Goal: Transaction & Acquisition: Purchase product/service

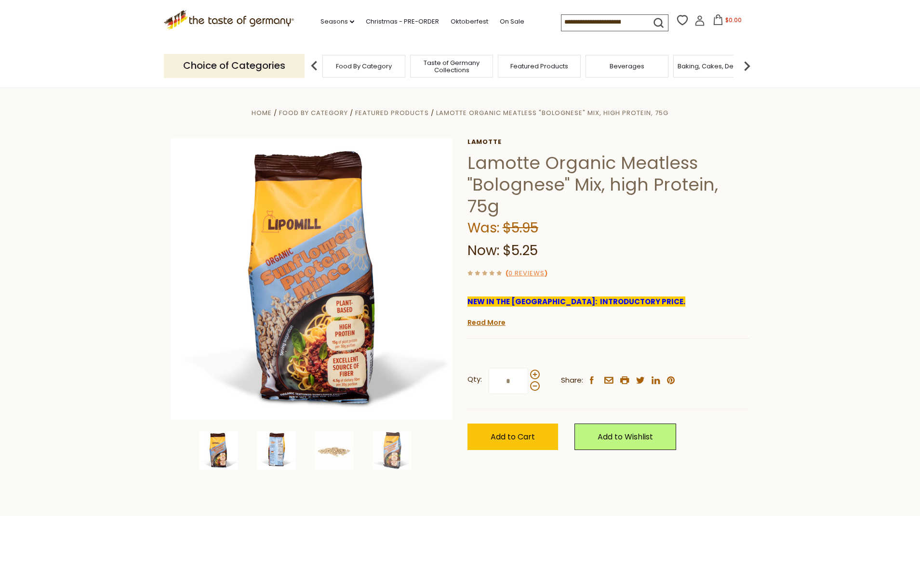
click at [276, 455] on img at bounding box center [276, 451] width 39 height 39
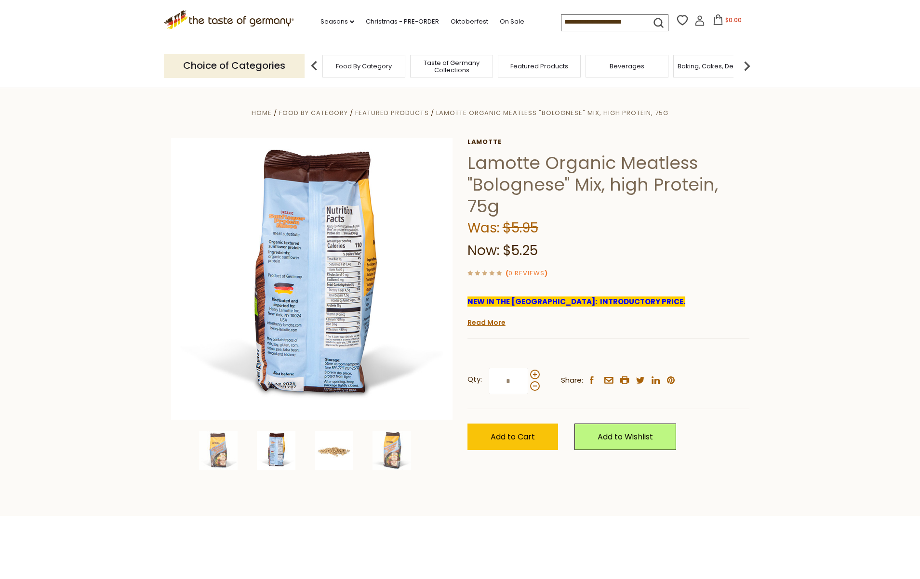
click at [341, 454] on img at bounding box center [334, 451] width 39 height 39
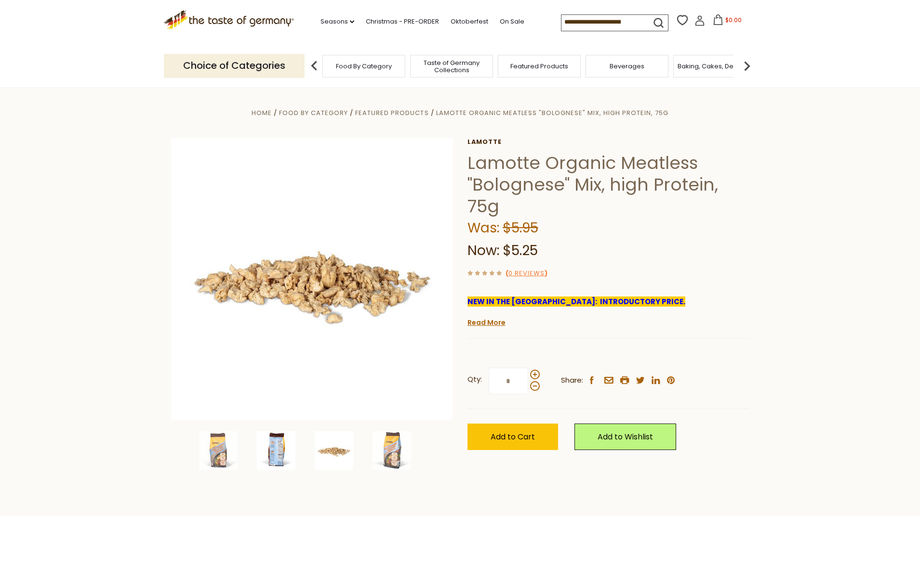
click at [271, 450] on img at bounding box center [276, 451] width 39 height 39
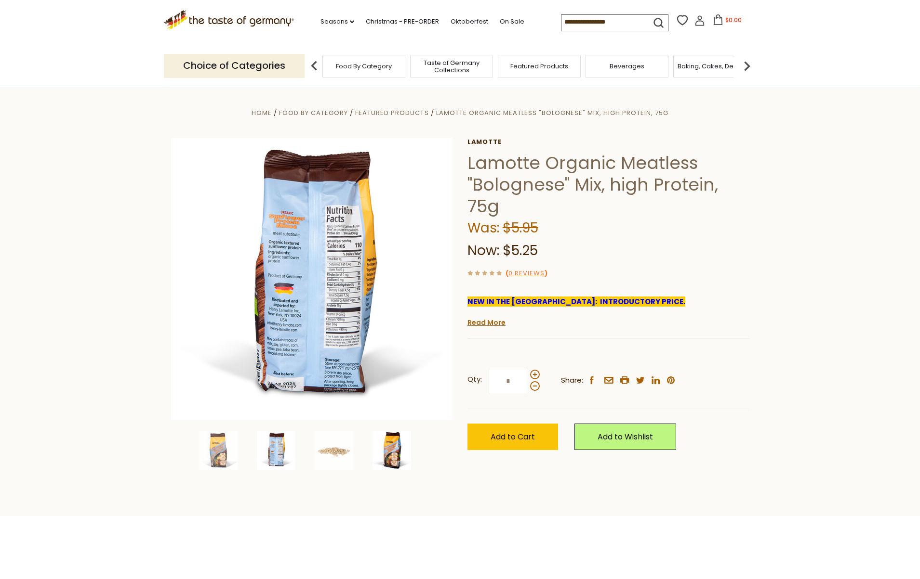
click at [391, 454] on img at bounding box center [391, 451] width 39 height 39
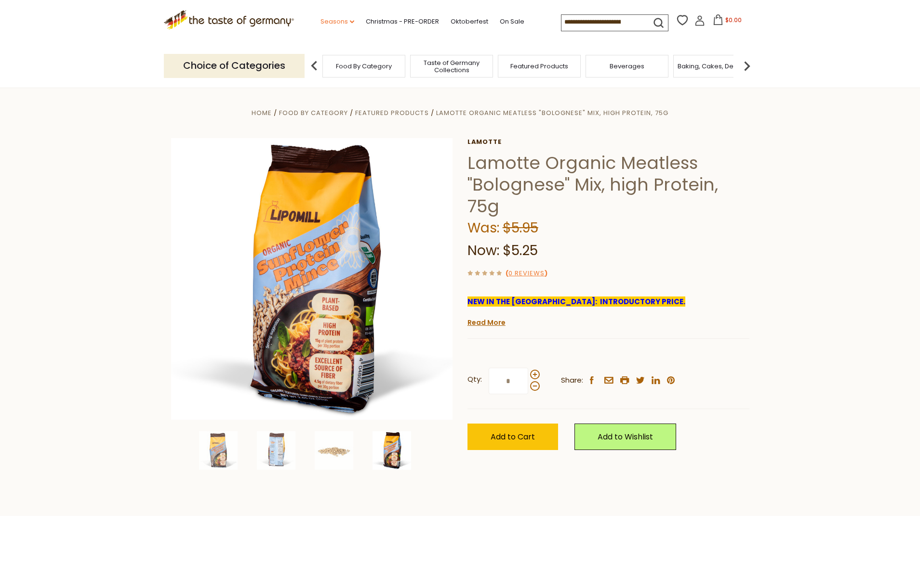
click at [345, 24] on link "Seasons dropdown_arrow" at bounding box center [337, 21] width 34 height 11
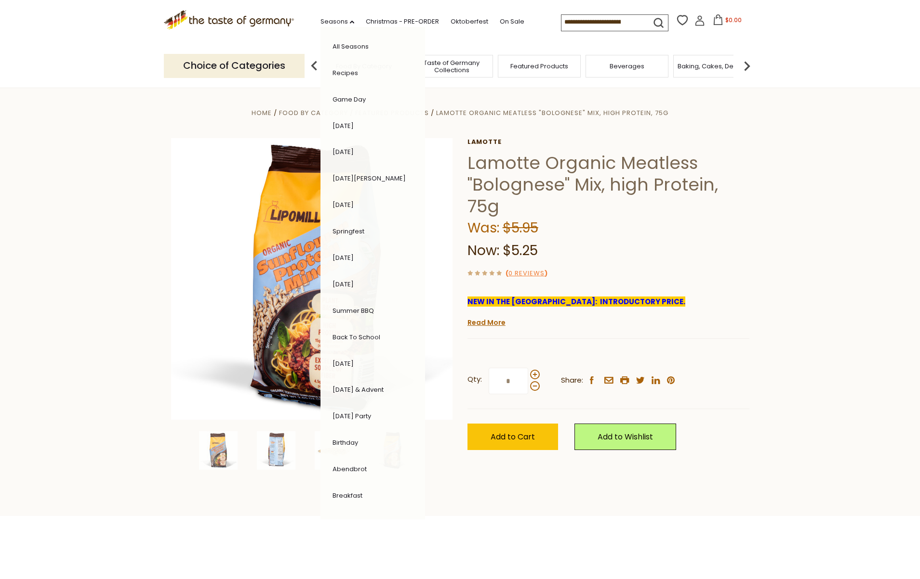
click at [819, 252] on section "Home Food By Category Featured Products Lamotte Organic Meatless "Bolognese" Mi…" at bounding box center [460, 302] width 920 height 429
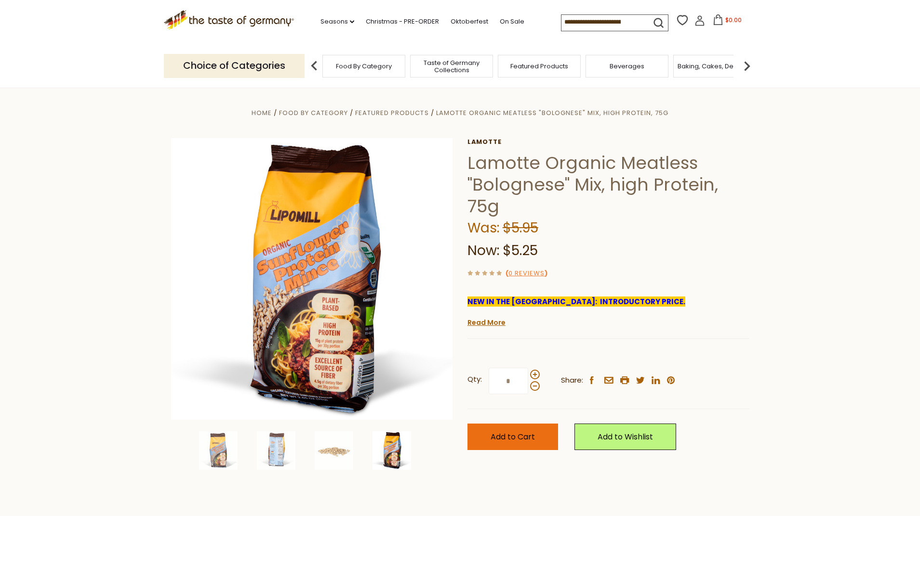
click at [504, 437] on span "Add to Cart" at bounding box center [512, 437] width 44 height 11
click at [694, 25] on icon at bounding box center [699, 20] width 11 height 11
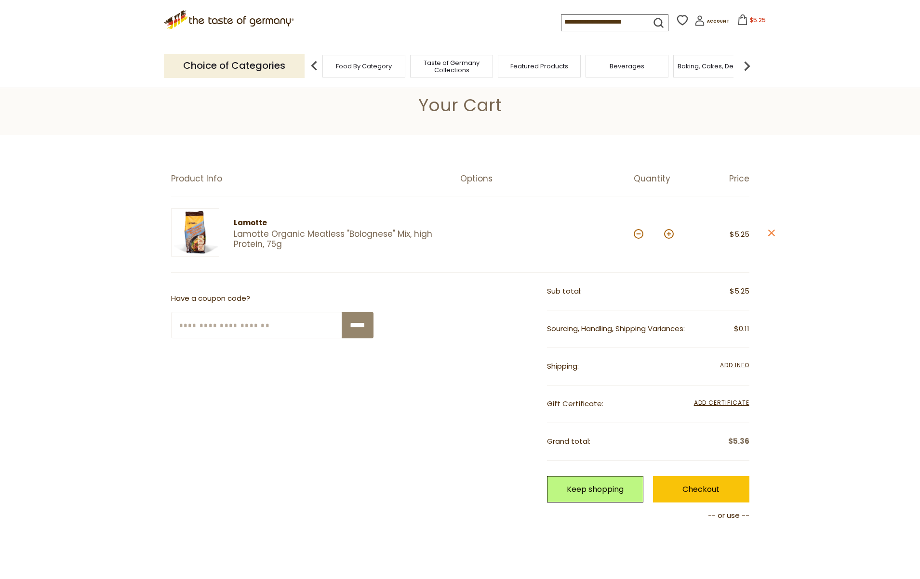
click at [350, 67] on span "Food By Category" at bounding box center [364, 66] width 56 height 7
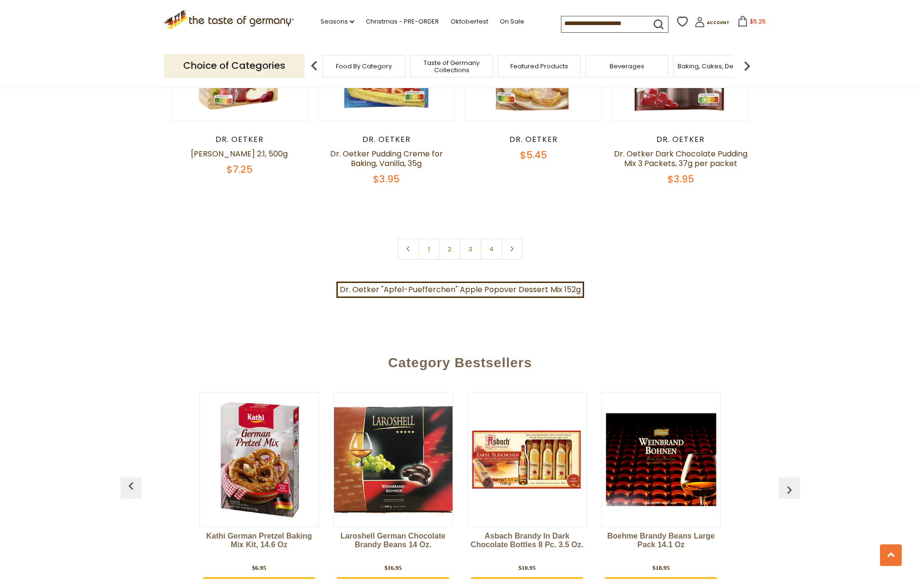
scroll to position [1958, 0]
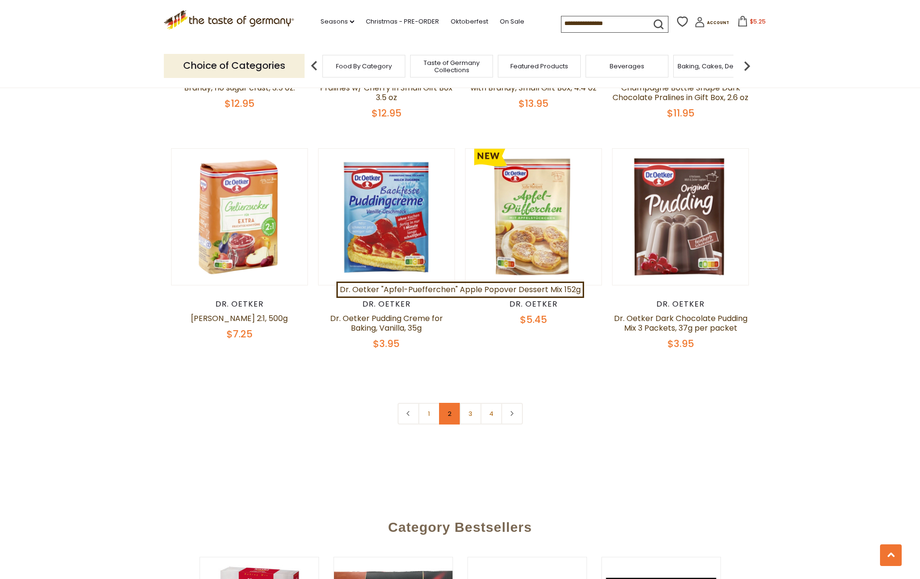
click at [450, 407] on link "2" at bounding box center [450, 414] width 22 height 22
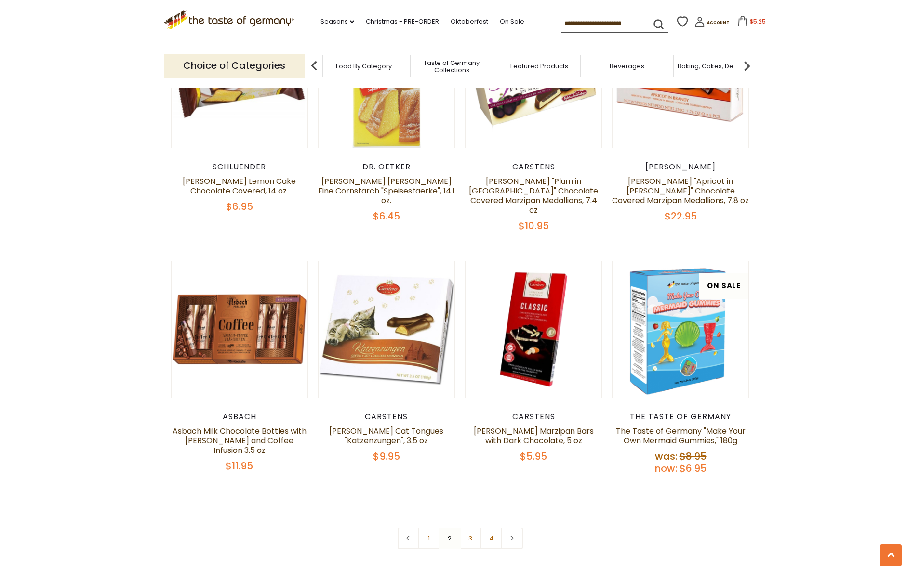
scroll to position [1980, 0]
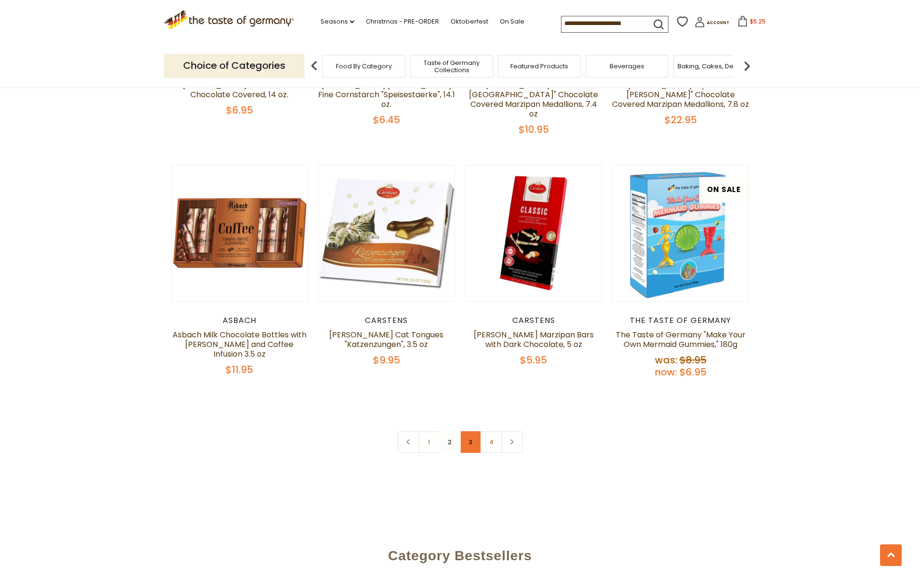
click at [473, 432] on link "3" at bounding box center [471, 443] width 22 height 22
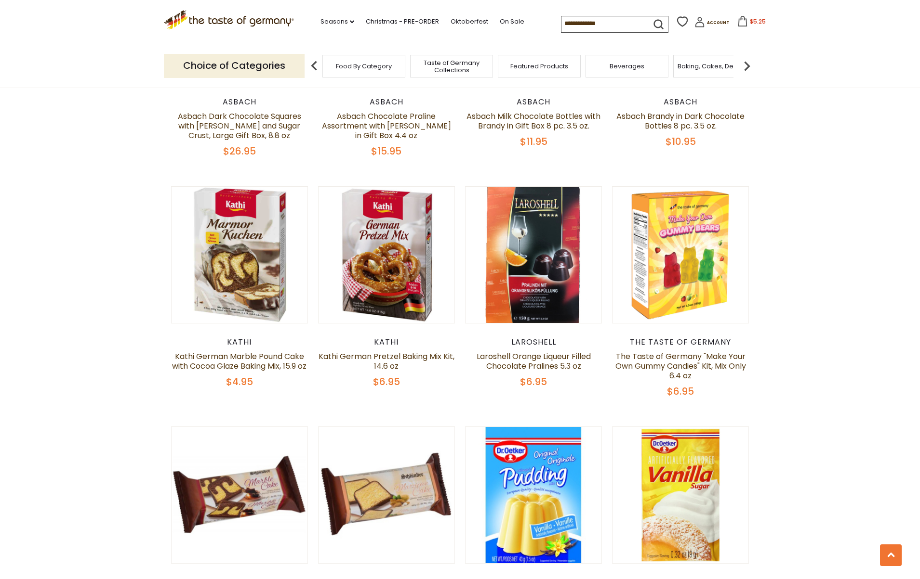
scroll to position [1686, 0]
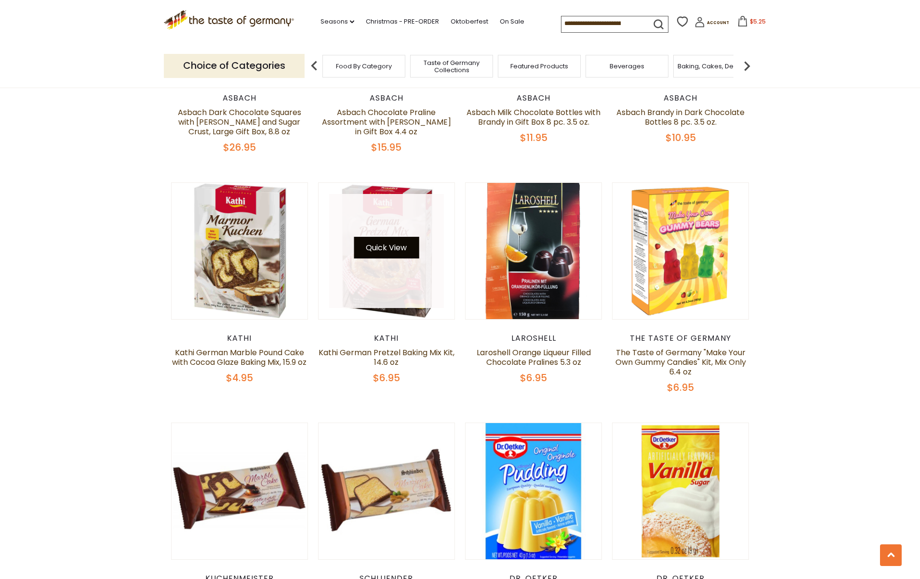
click at [405, 237] on button "Quick View" at bounding box center [386, 248] width 65 height 22
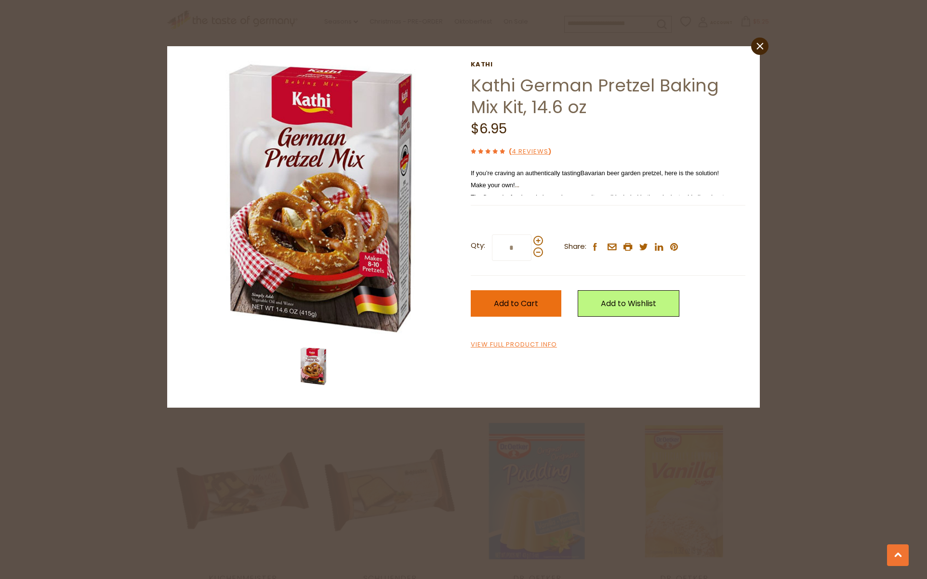
click at [516, 311] on button "Add to Cart" at bounding box center [516, 303] width 91 height 26
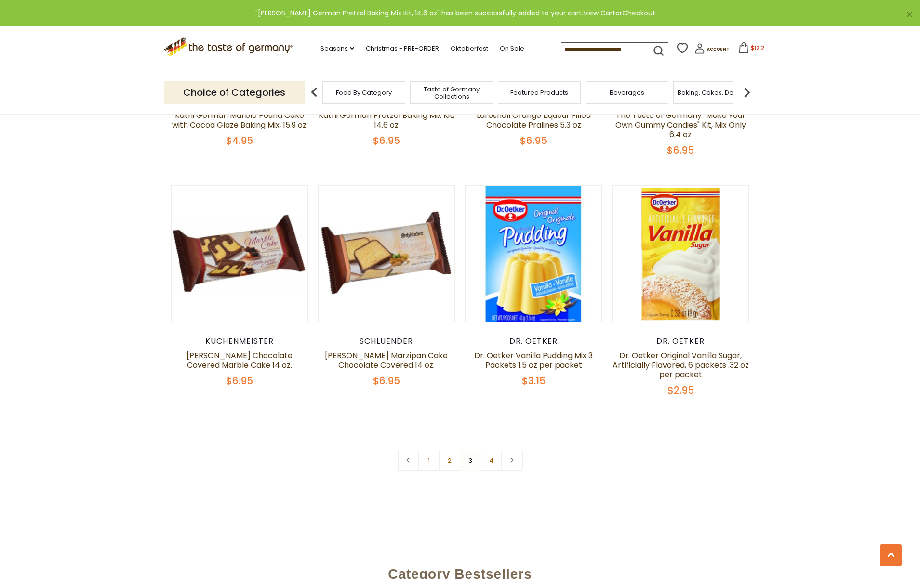
scroll to position [1975, 0]
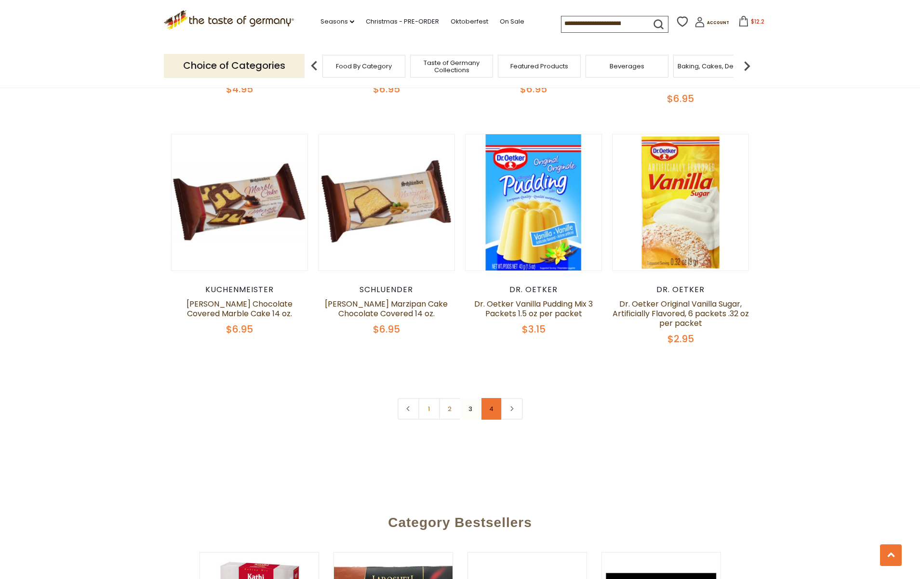
click at [489, 398] on link "4" at bounding box center [491, 409] width 22 height 22
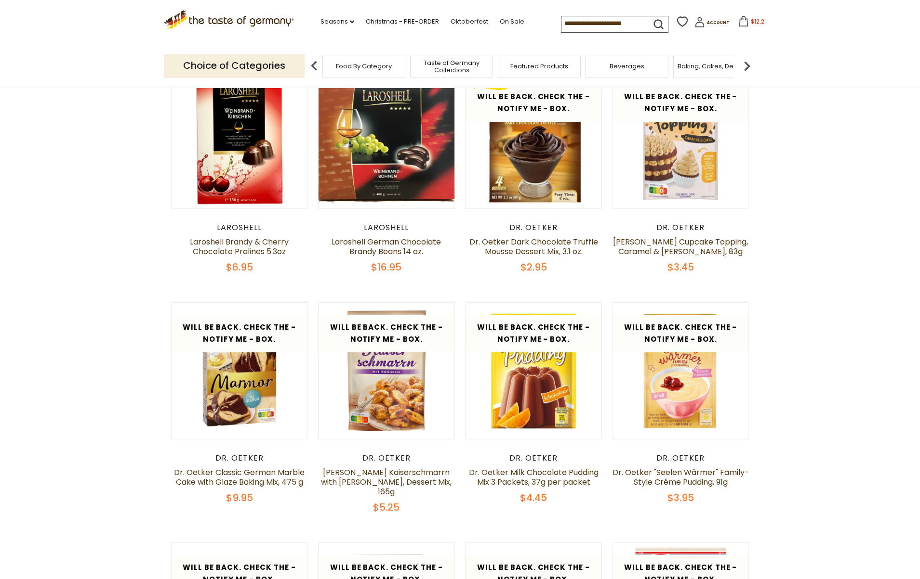
scroll to position [0, 0]
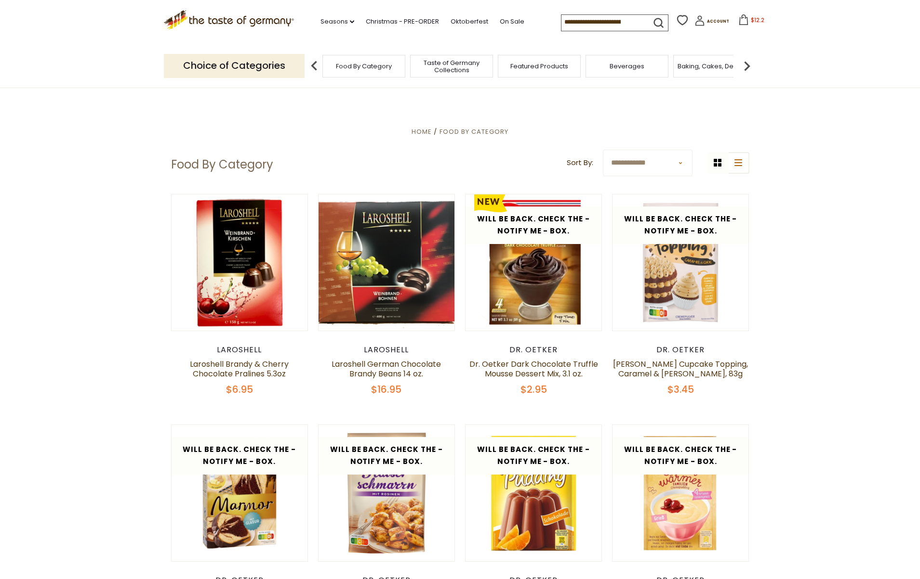
click at [612, 25] on input at bounding box center [601, 21] width 81 height 13
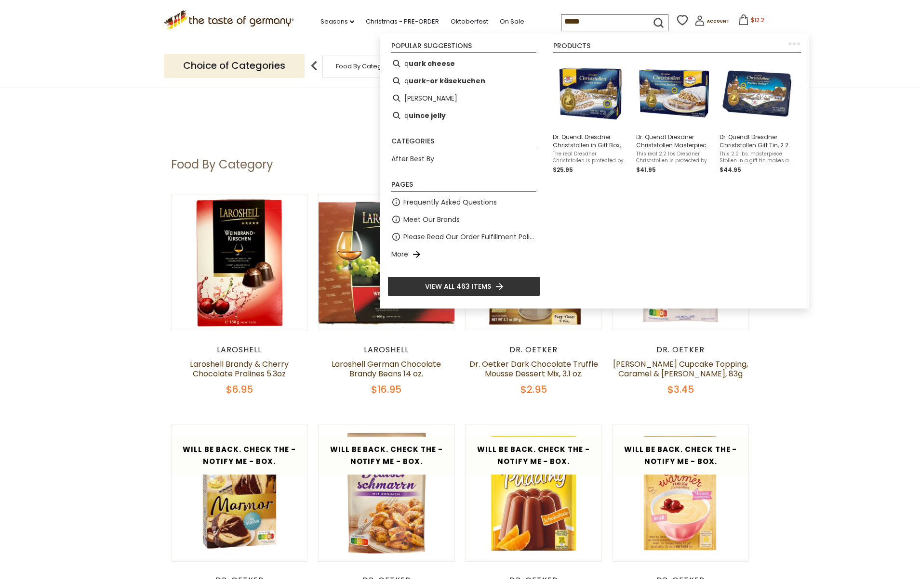
type input "******"
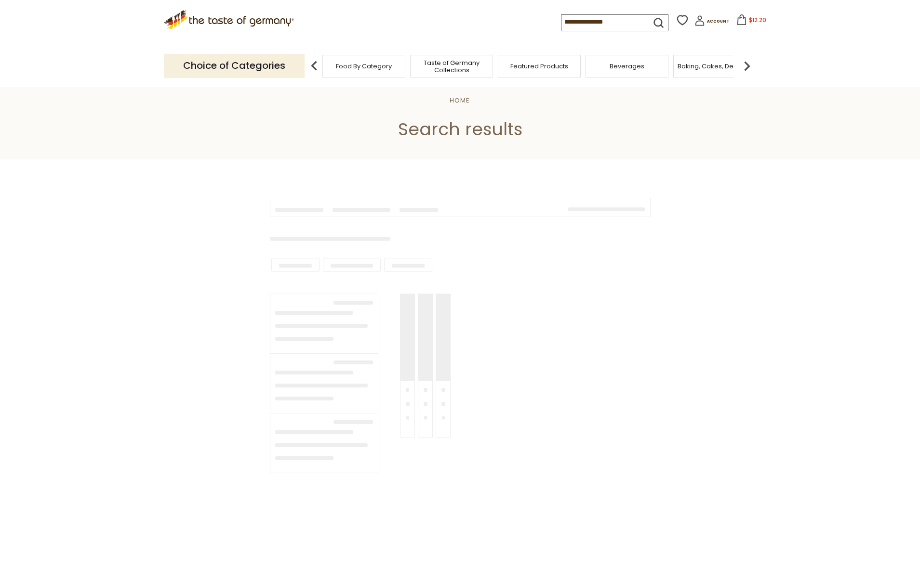
type input "******"
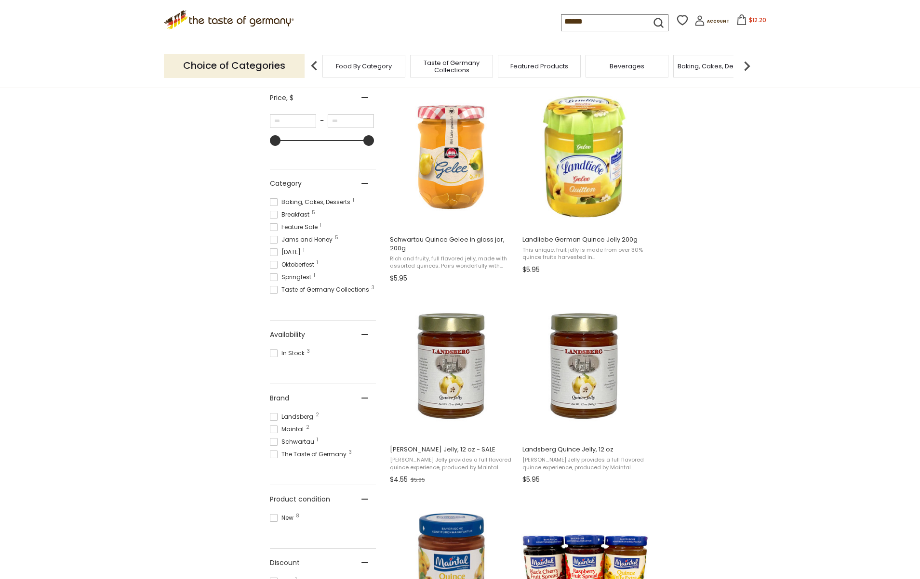
scroll to position [193, 0]
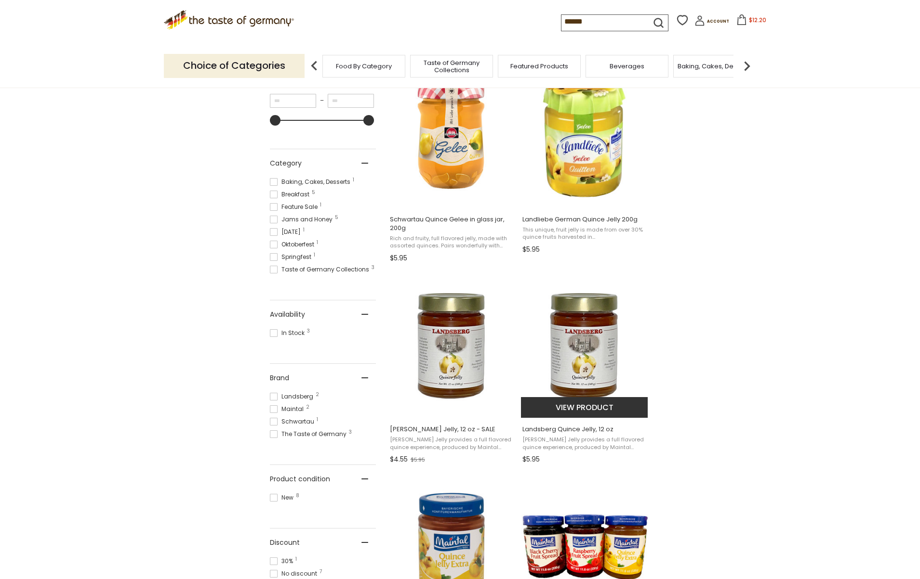
click at [573, 434] on span "Landsberg Quince Jelly, 12 oz" at bounding box center [584, 429] width 125 height 9
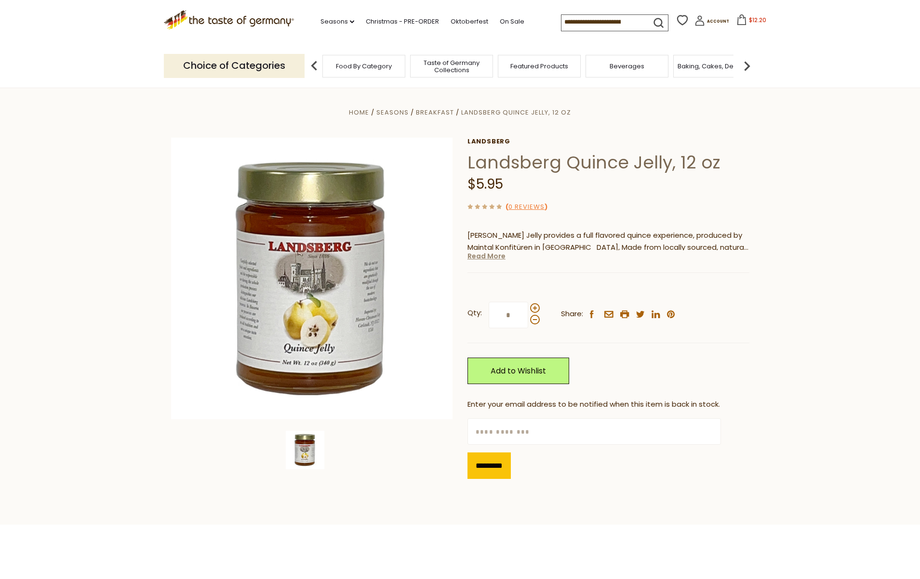
click at [489, 257] on link "Read More" at bounding box center [486, 256] width 38 height 10
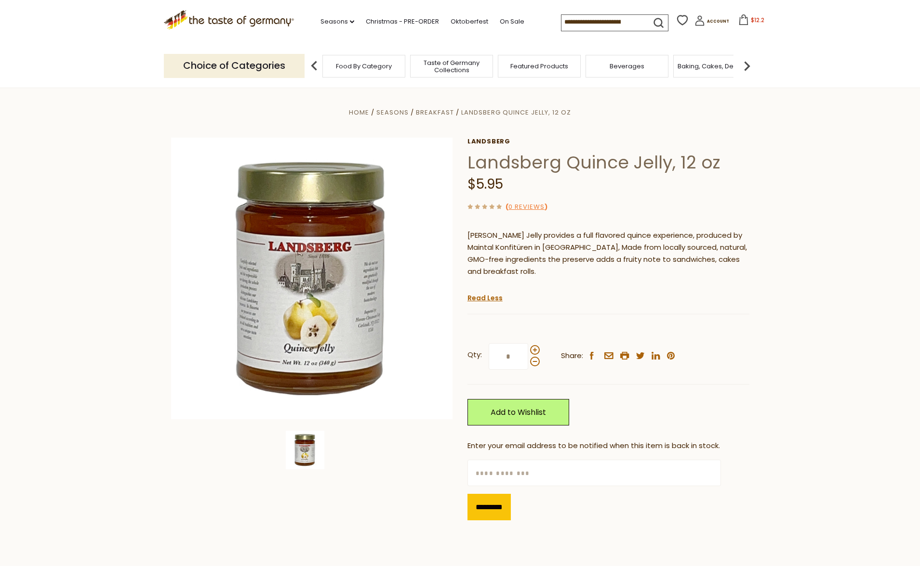
click at [528, 63] on span "Featured Products" at bounding box center [539, 66] width 58 height 7
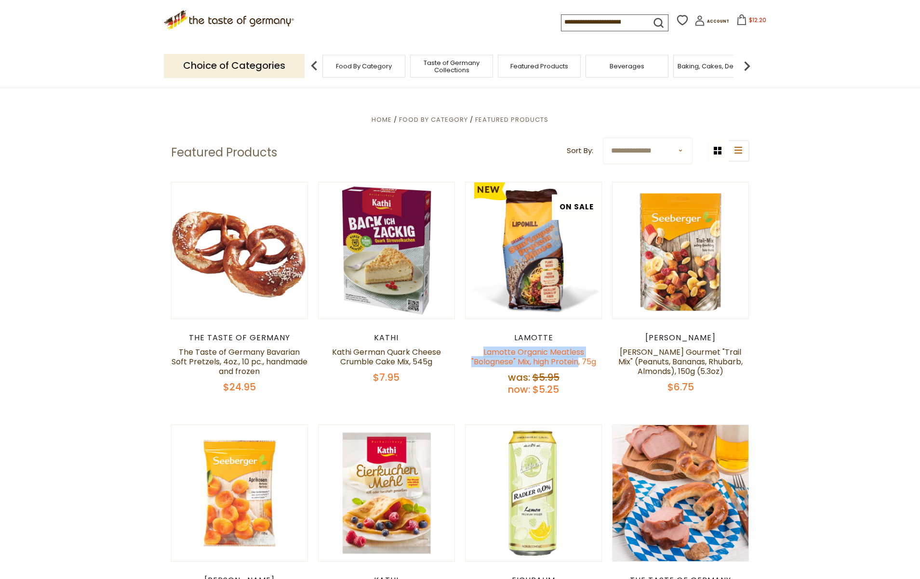
drag, startPoint x: 479, startPoint y: 354, endPoint x: 577, endPoint y: 363, distance: 98.2
click at [577, 363] on h5 "Lamotte Organic Meatless "Bolognese" Mix, high Protein, 75g" at bounding box center [533, 357] width 137 height 19
drag, startPoint x: 577, startPoint y: 363, endPoint x: 572, endPoint y: 362, distance: 4.8
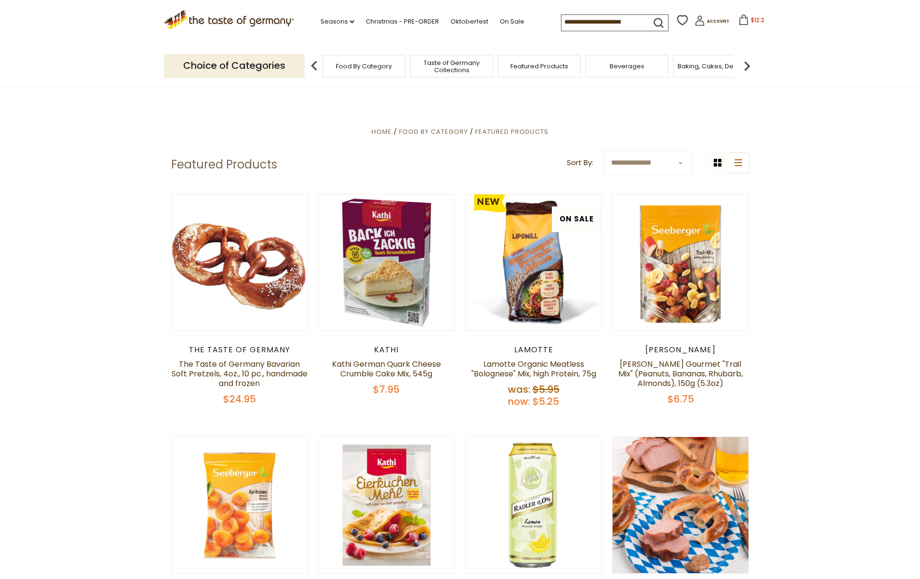
click at [587, 26] on input at bounding box center [601, 21] width 81 height 13
type input "**"
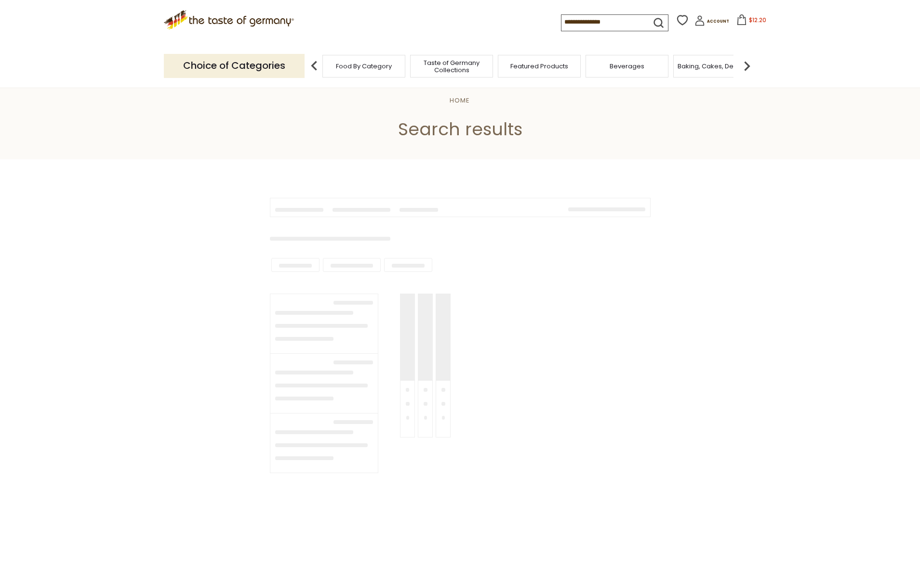
type input "**"
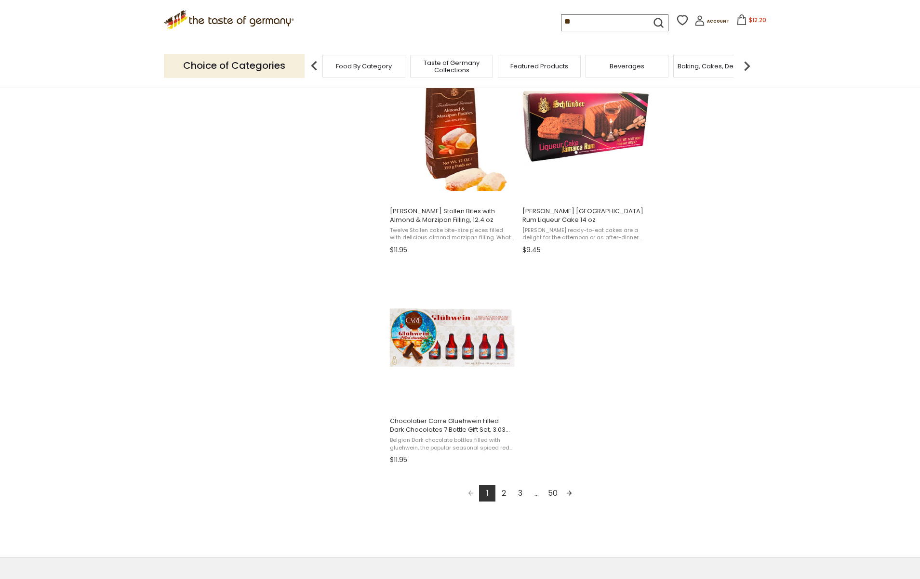
scroll to position [1493, 0]
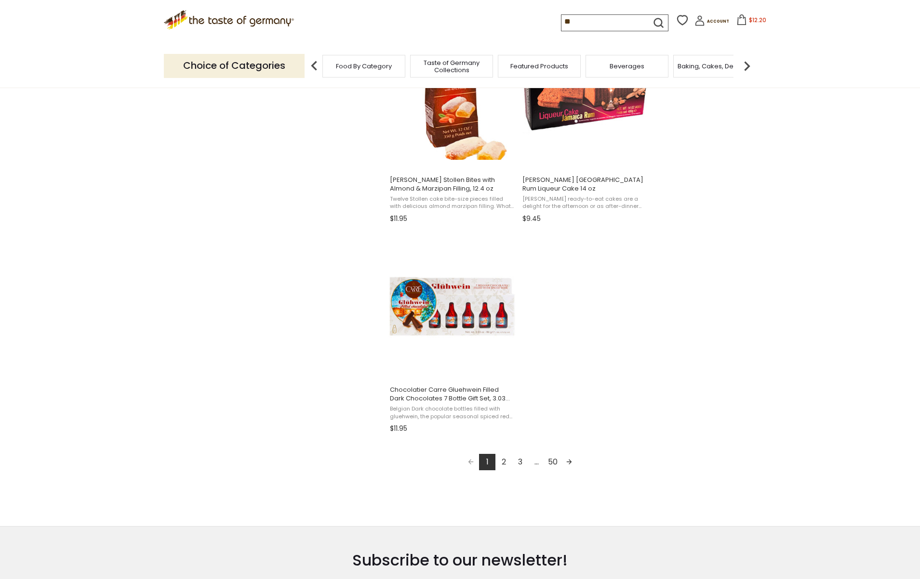
click at [503, 463] on link "2" at bounding box center [503, 462] width 16 height 16
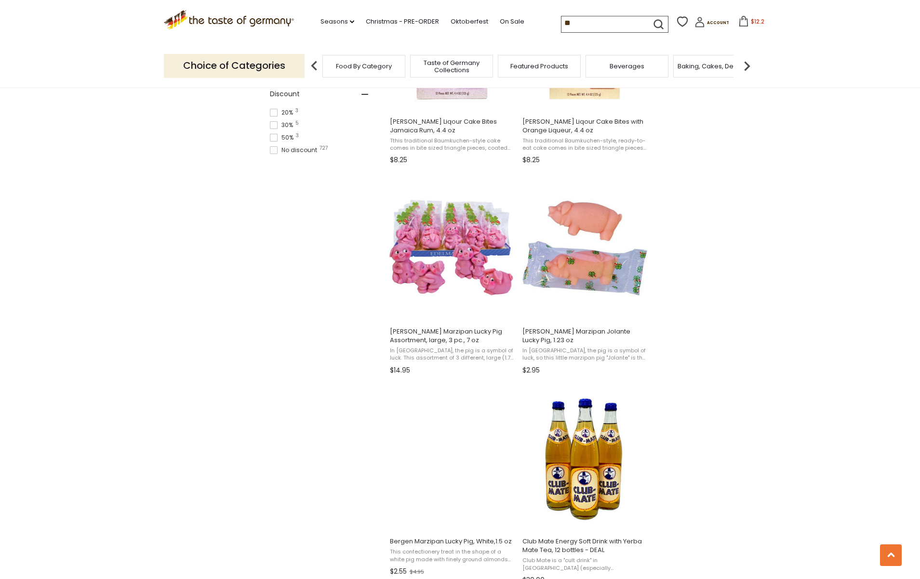
scroll to position [916, 0]
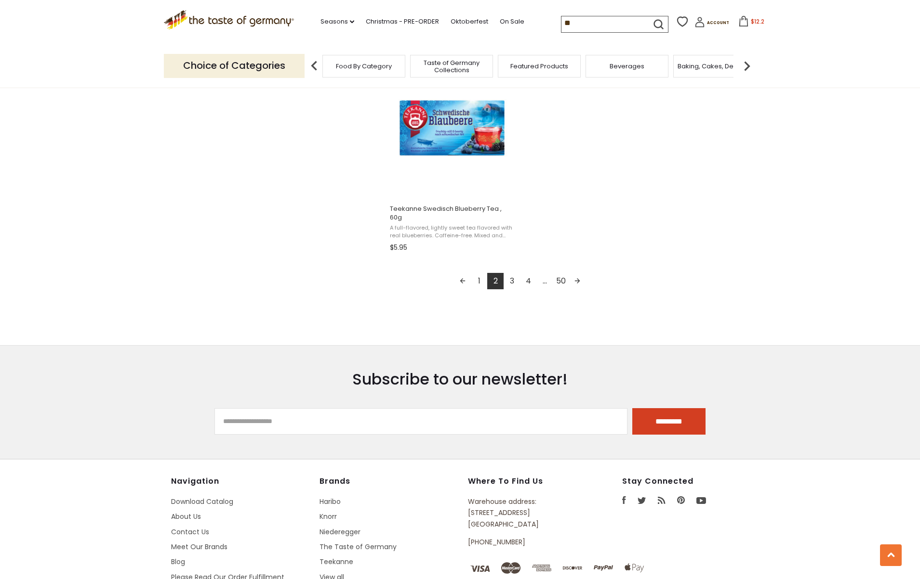
drag, startPoint x: 515, startPoint y: 271, endPoint x: 510, endPoint y: 271, distance: 5.3
click at [515, 273] on link "3" at bounding box center [511, 281] width 16 height 16
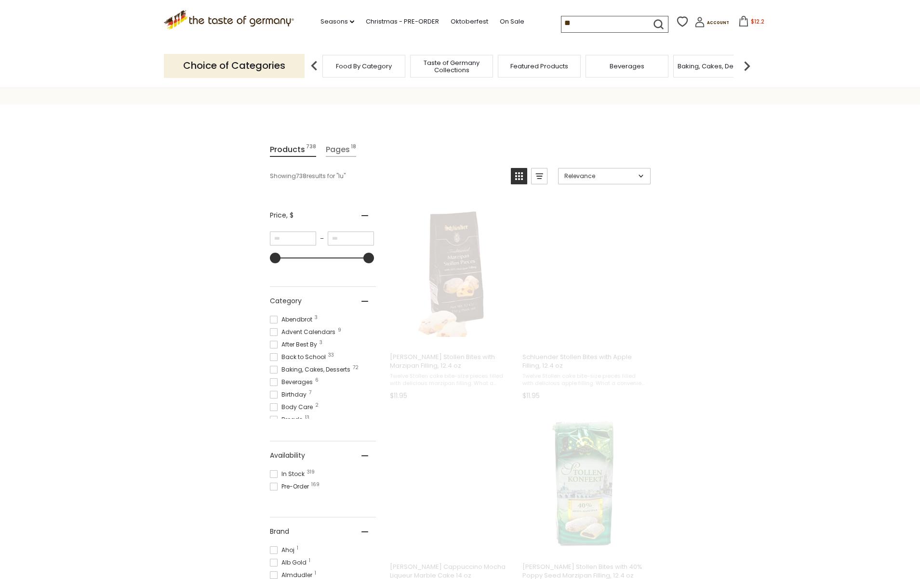
scroll to position [0, 0]
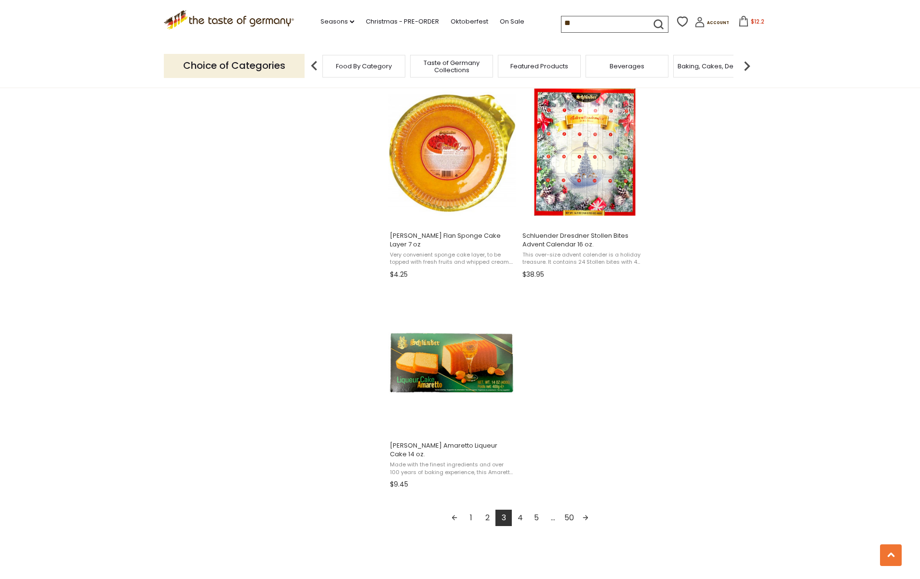
scroll to position [1541, 0]
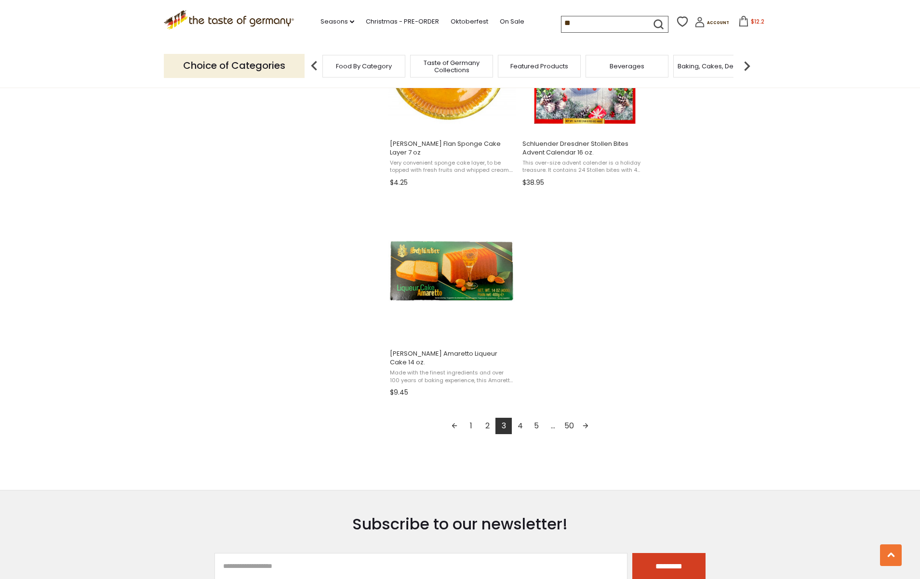
click at [519, 426] on link "4" at bounding box center [520, 426] width 16 height 16
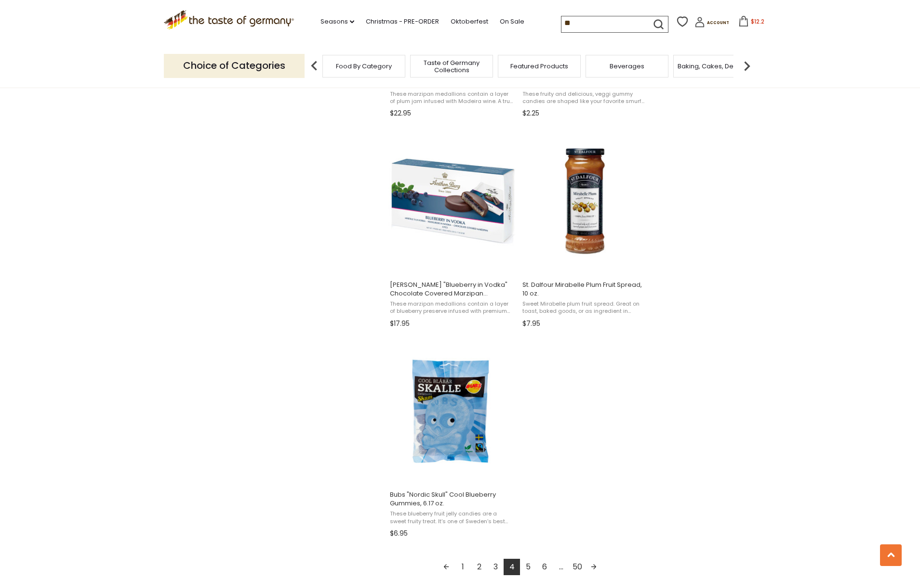
scroll to position [1541, 0]
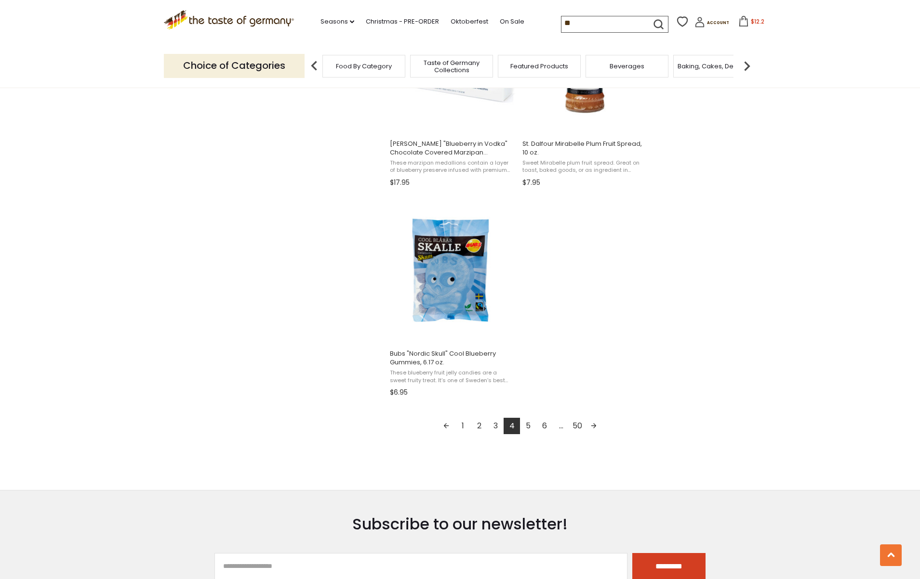
click at [527, 427] on link "5" at bounding box center [528, 426] width 16 height 16
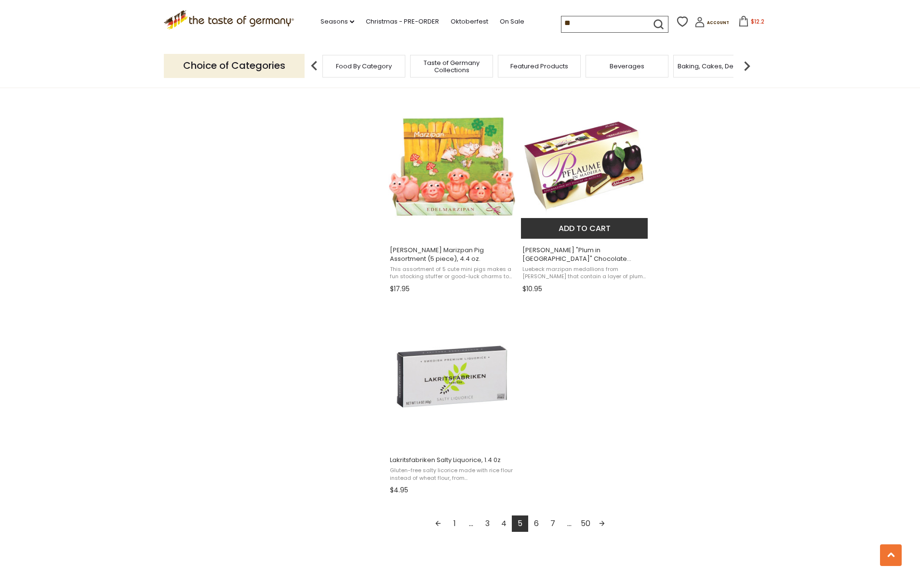
scroll to position [1445, 0]
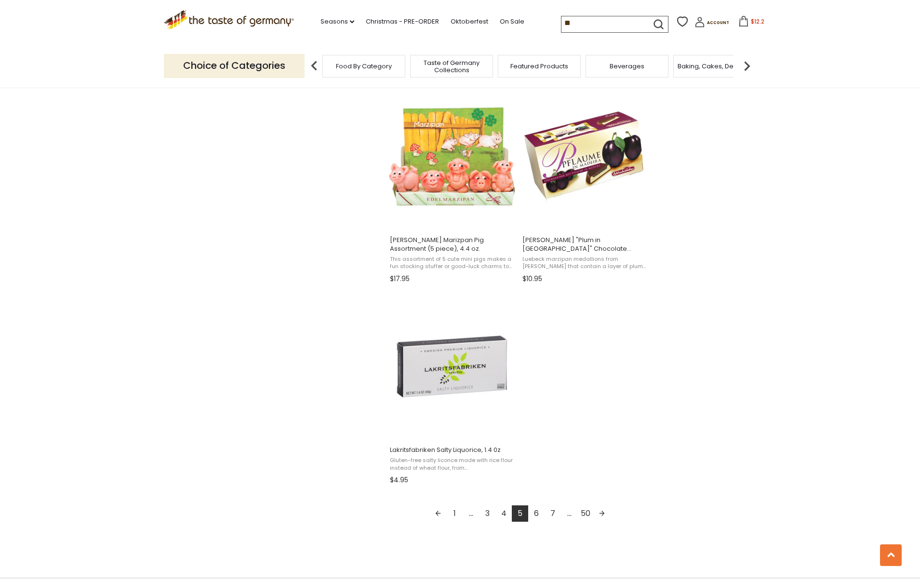
click at [537, 512] on link "6" at bounding box center [536, 514] width 16 height 16
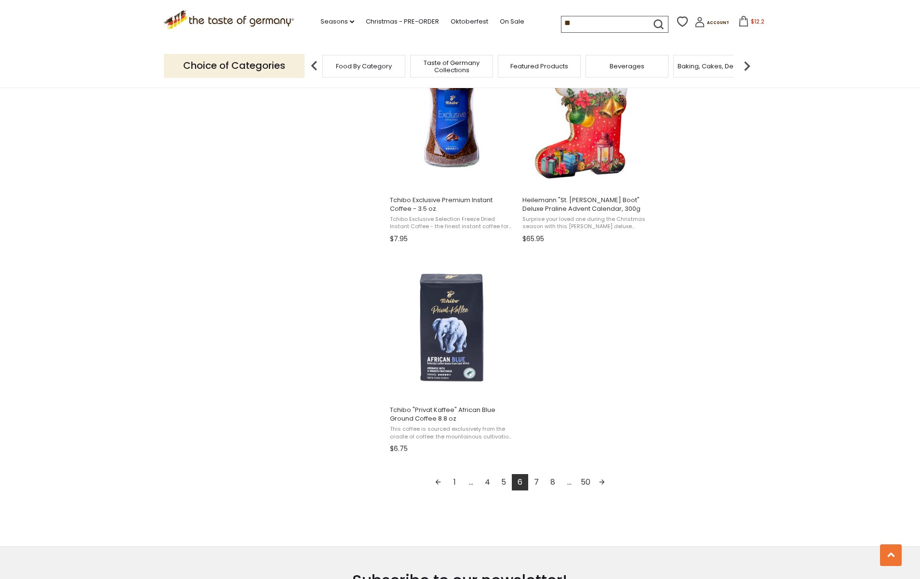
scroll to position [1541, 0]
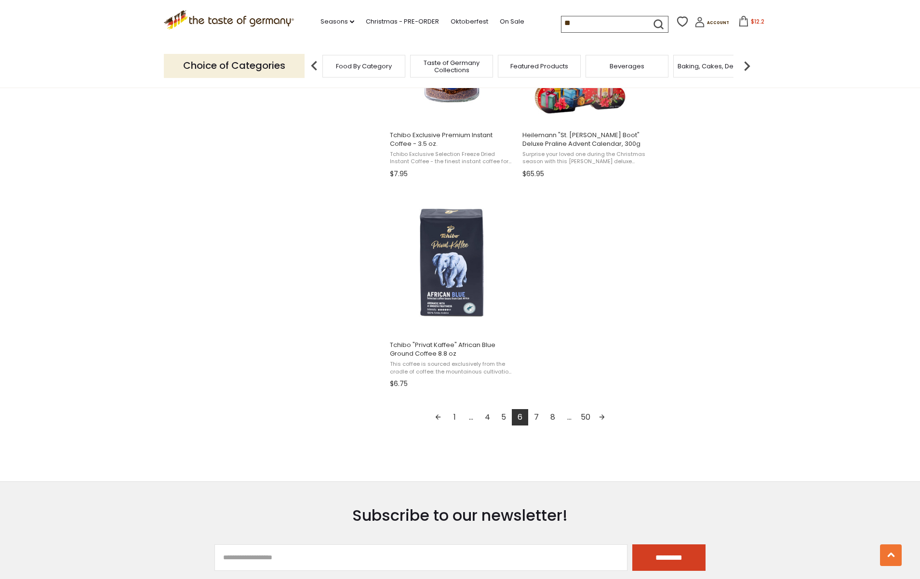
click at [538, 415] on link "7" at bounding box center [536, 417] width 16 height 16
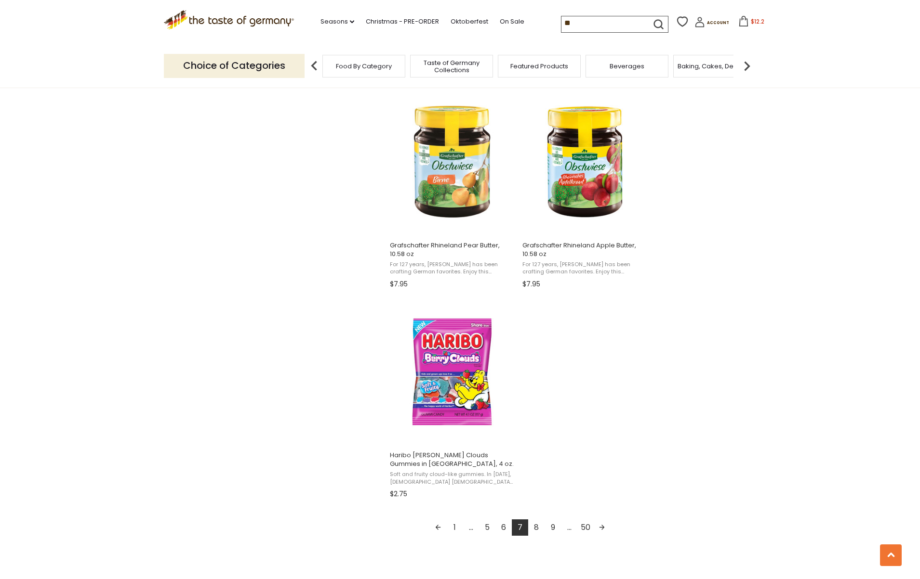
scroll to position [1445, 0]
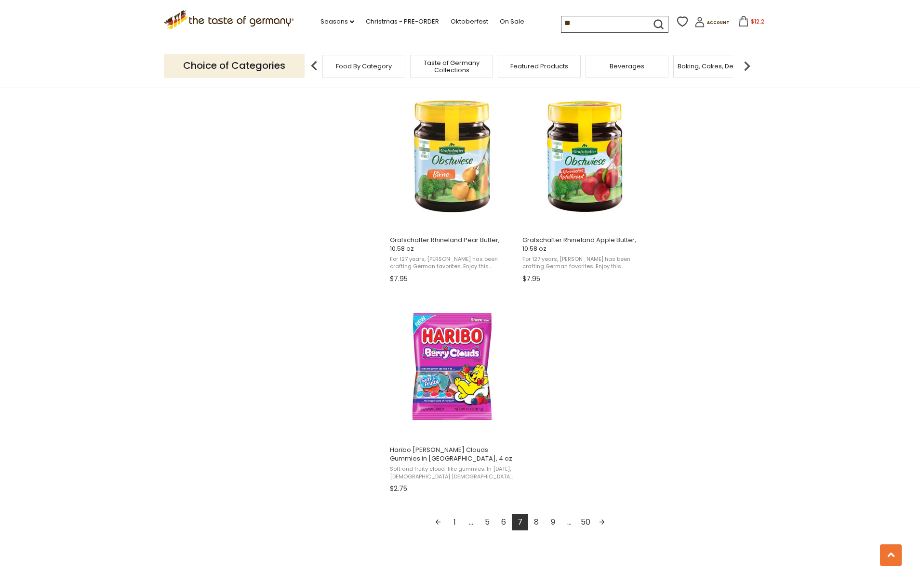
click at [534, 522] on link "8" at bounding box center [536, 522] width 16 height 16
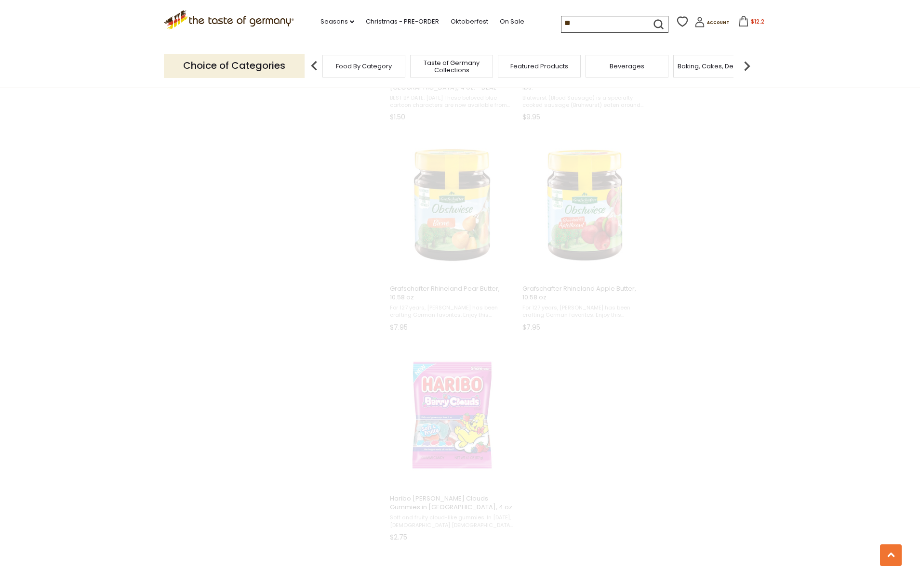
scroll to position [1095, 0]
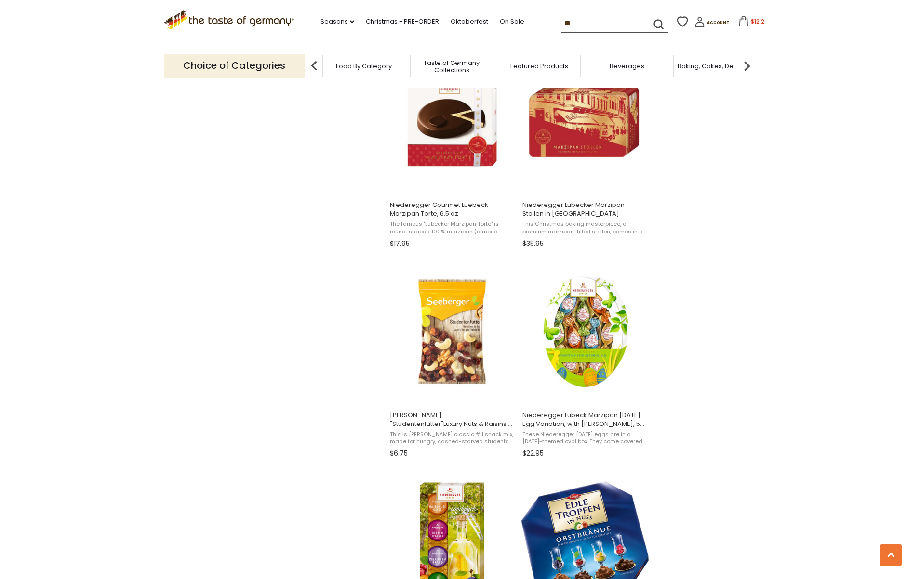
scroll to position [1204, 0]
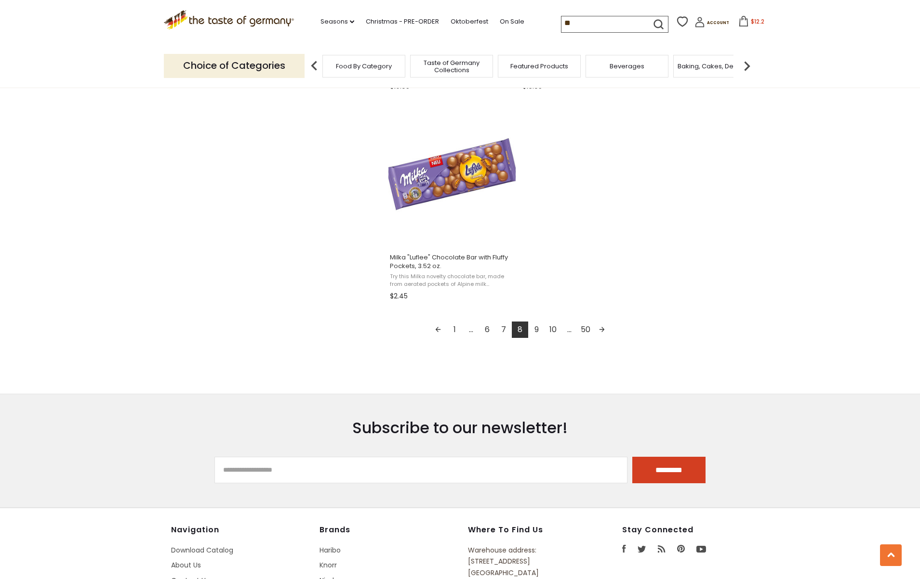
click at [538, 331] on link "9" at bounding box center [536, 330] width 16 height 16
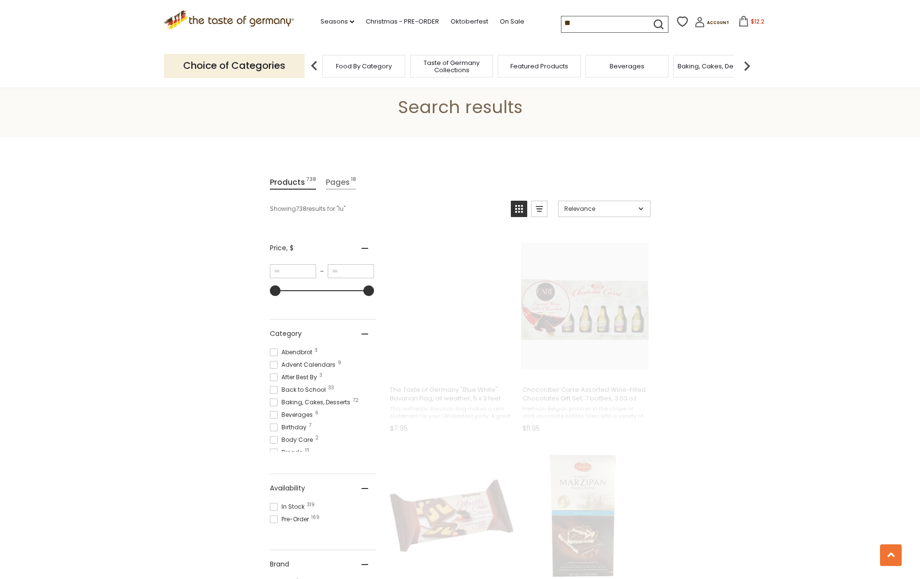
scroll to position [0, 0]
